Goal: Task Accomplishment & Management: Use online tool/utility

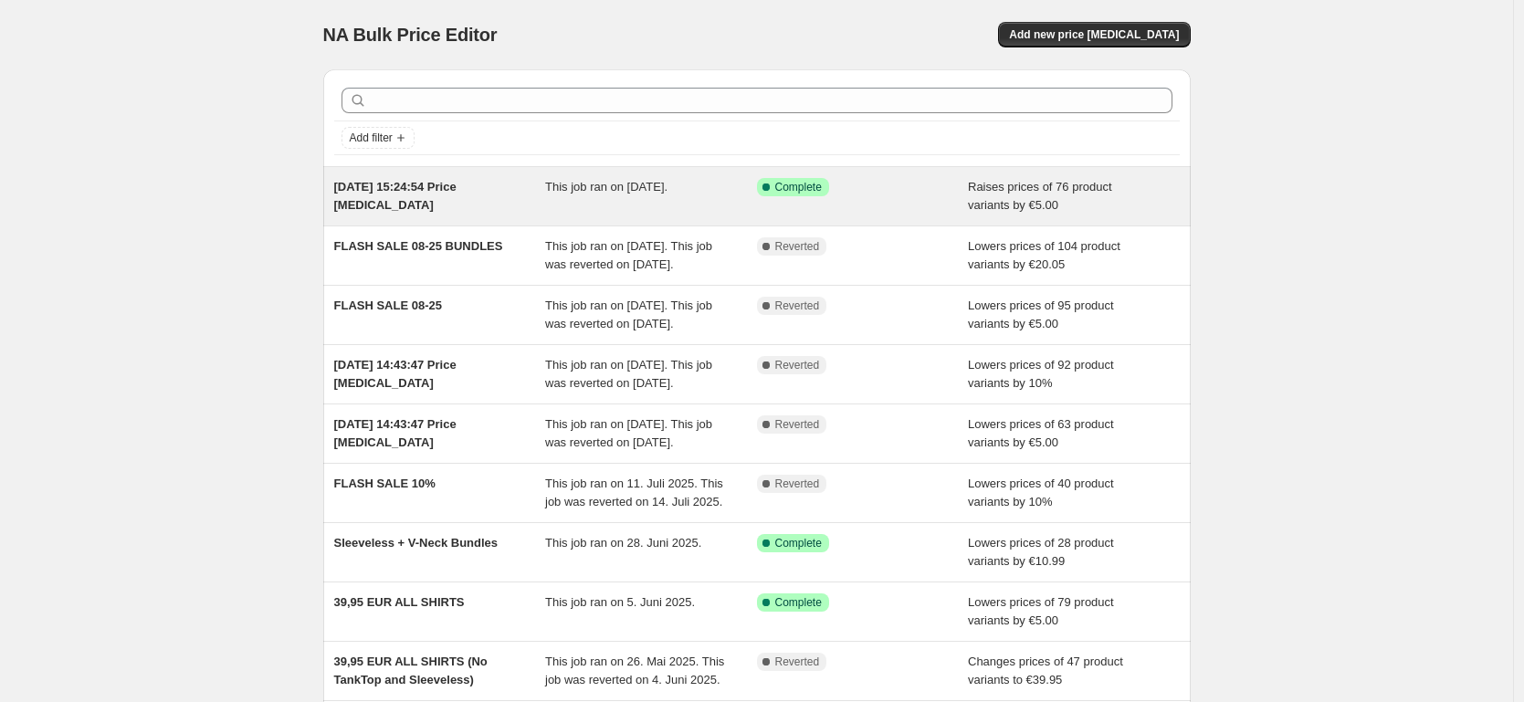
click at [457, 186] on span "[DATE] 15:24:54 Price [MEDICAL_DATA]" at bounding box center [395, 196] width 122 height 32
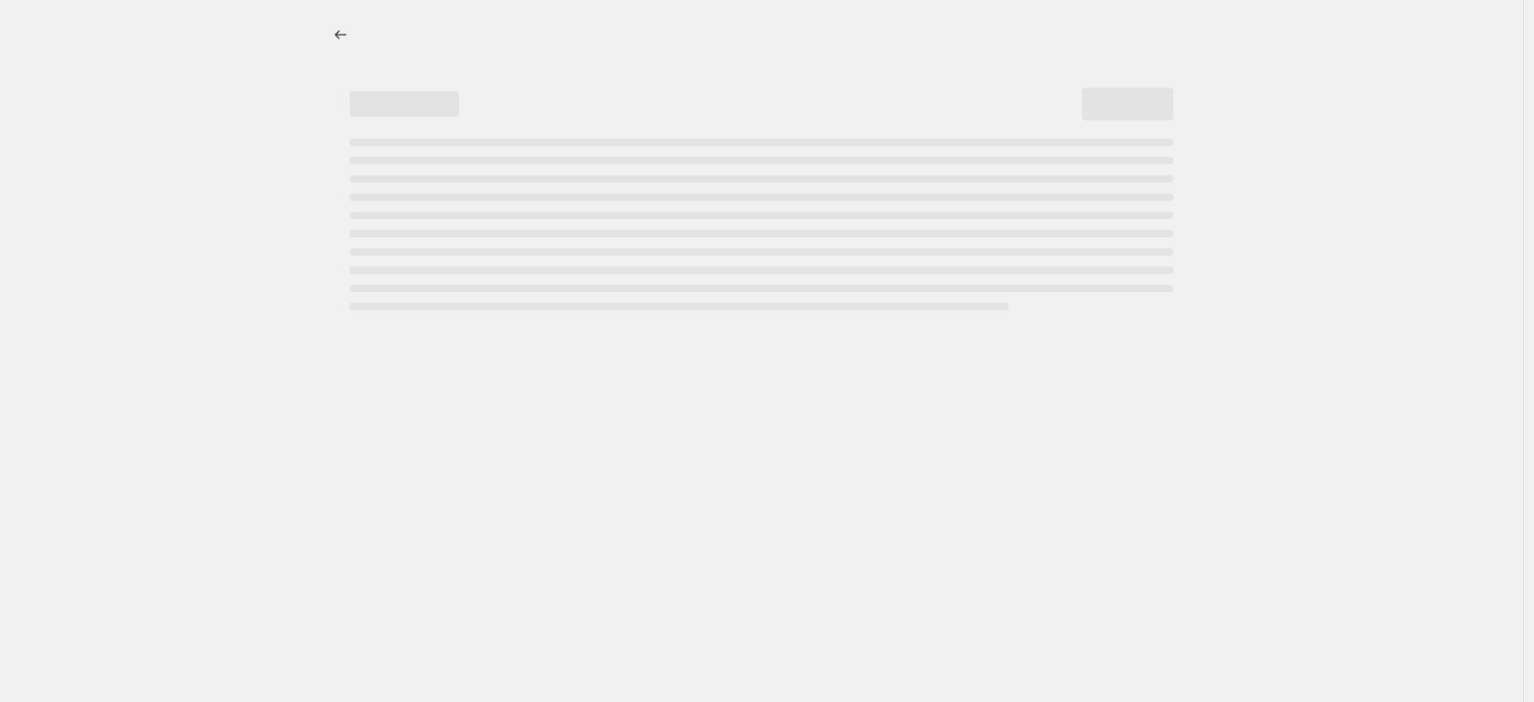
select select "by"
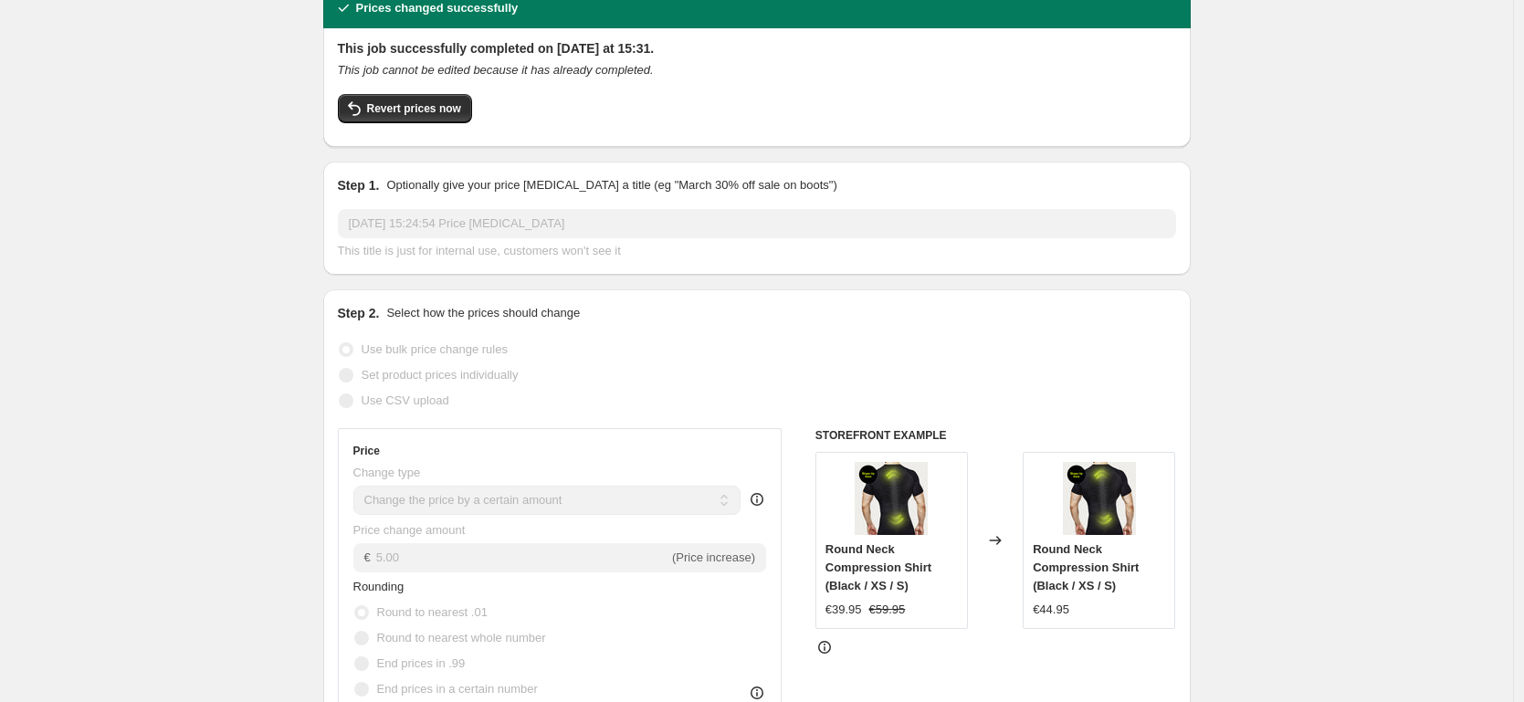
scroll to position [105, 0]
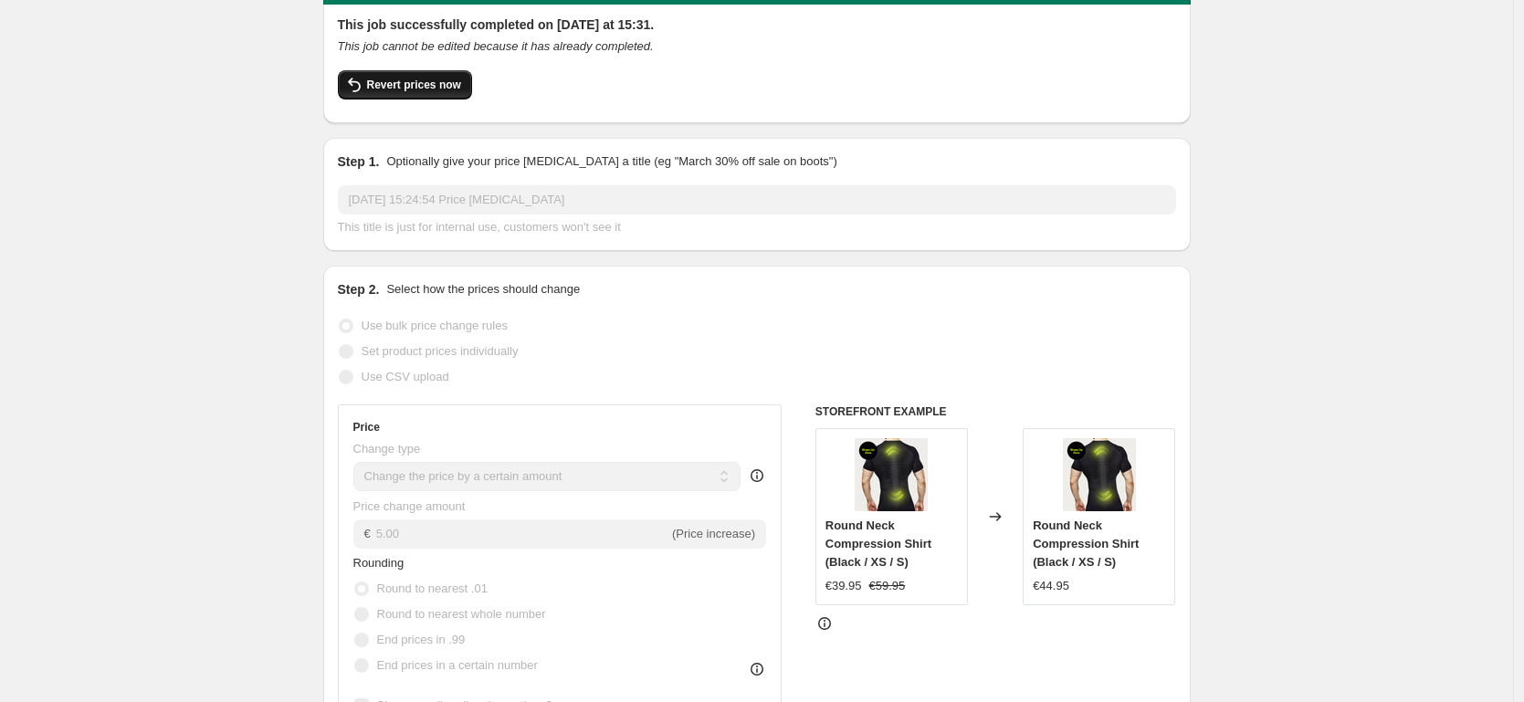
click at [428, 83] on span "Revert prices now" at bounding box center [414, 85] width 94 height 15
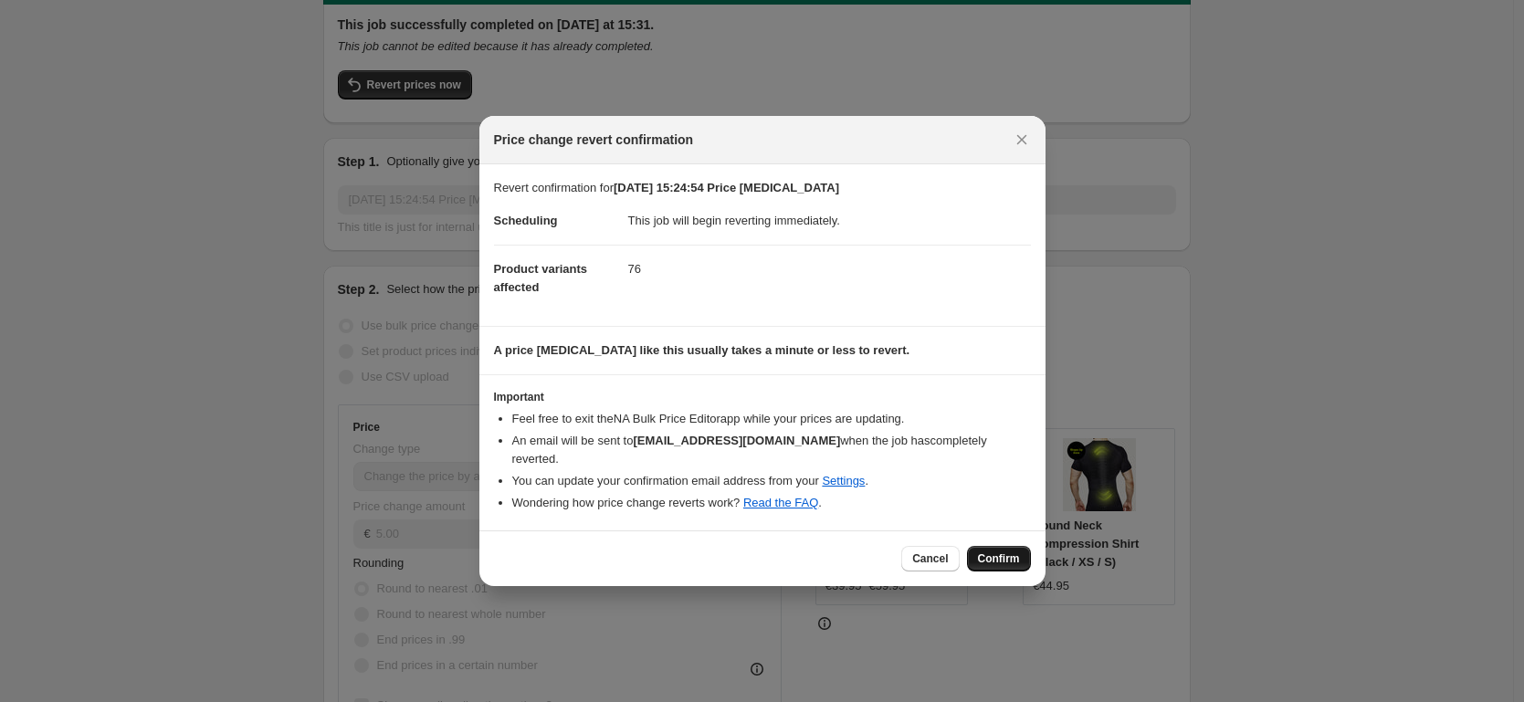
click at [983, 552] on span "Confirm" at bounding box center [999, 559] width 42 height 15
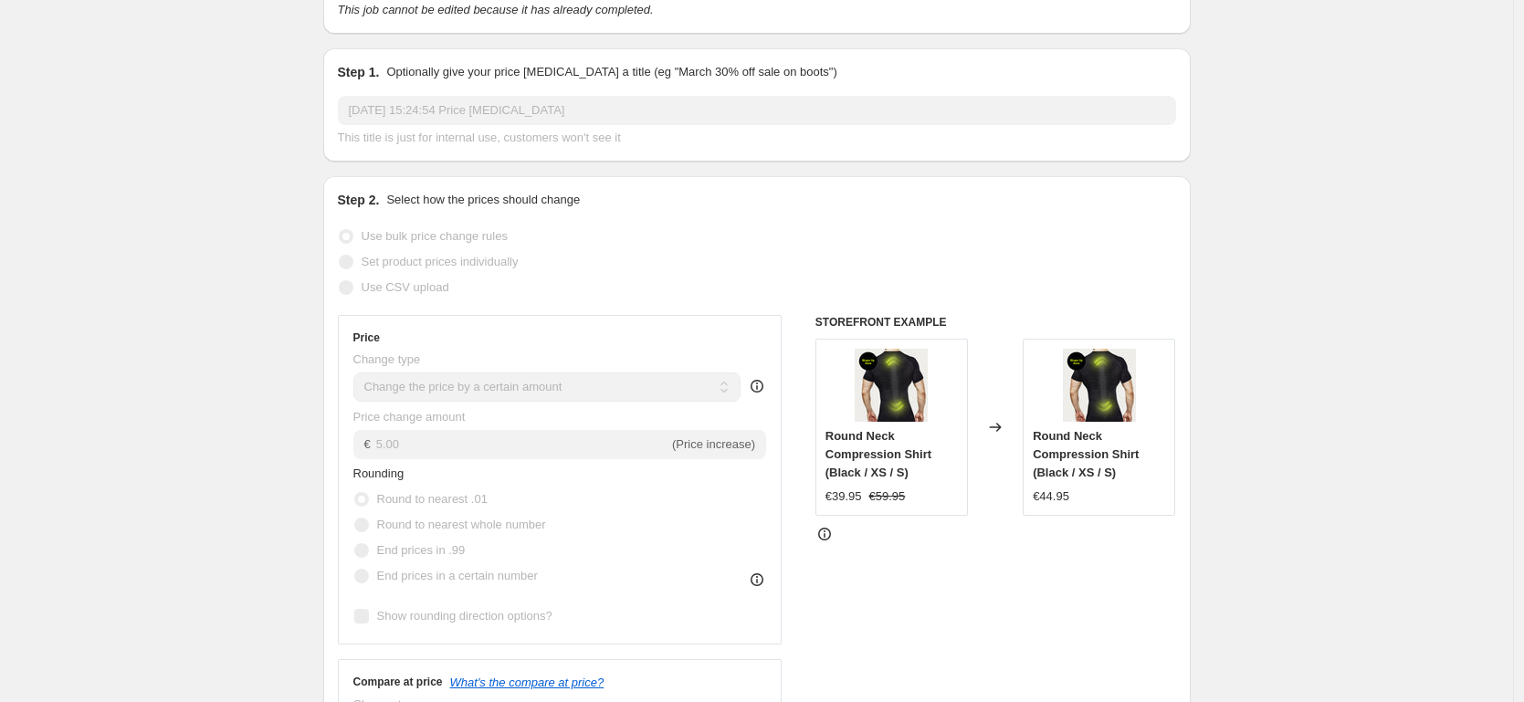
scroll to position [0, 0]
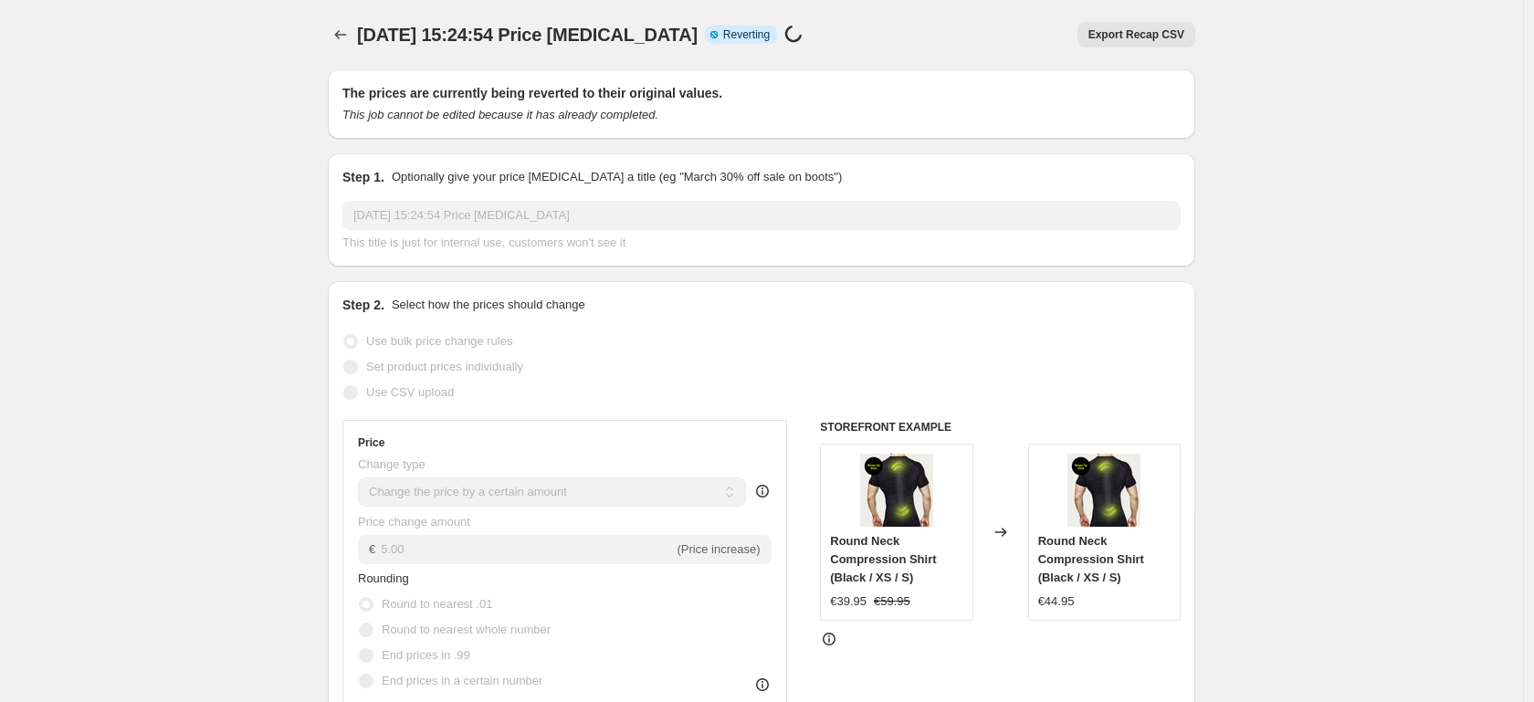
select select "by"
